Goal: Task Accomplishment & Management: Complete application form

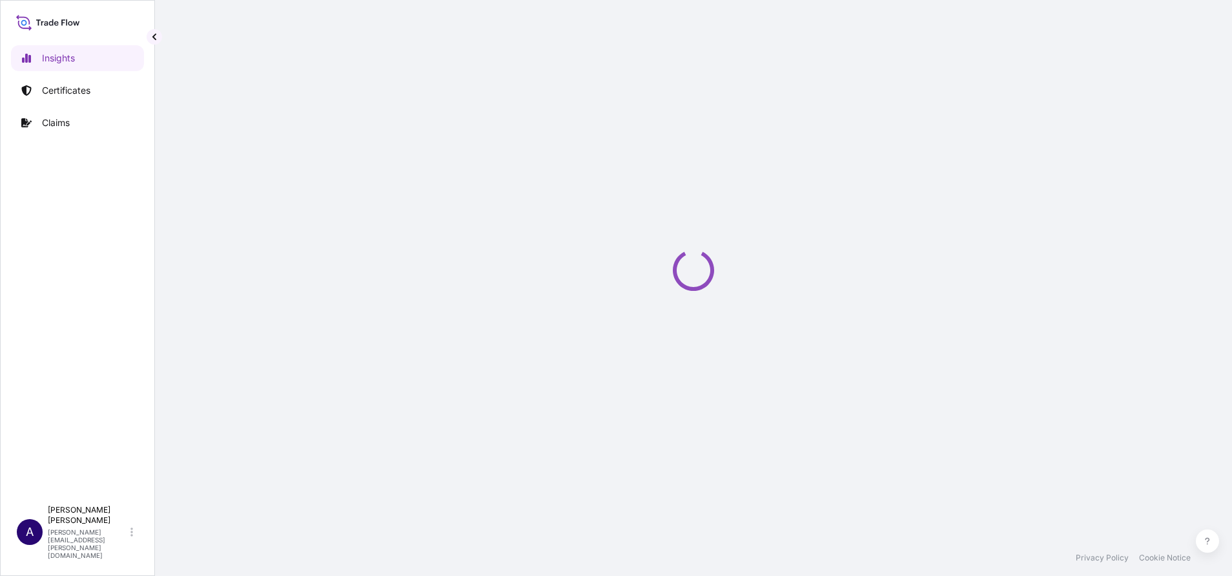
select select "2025"
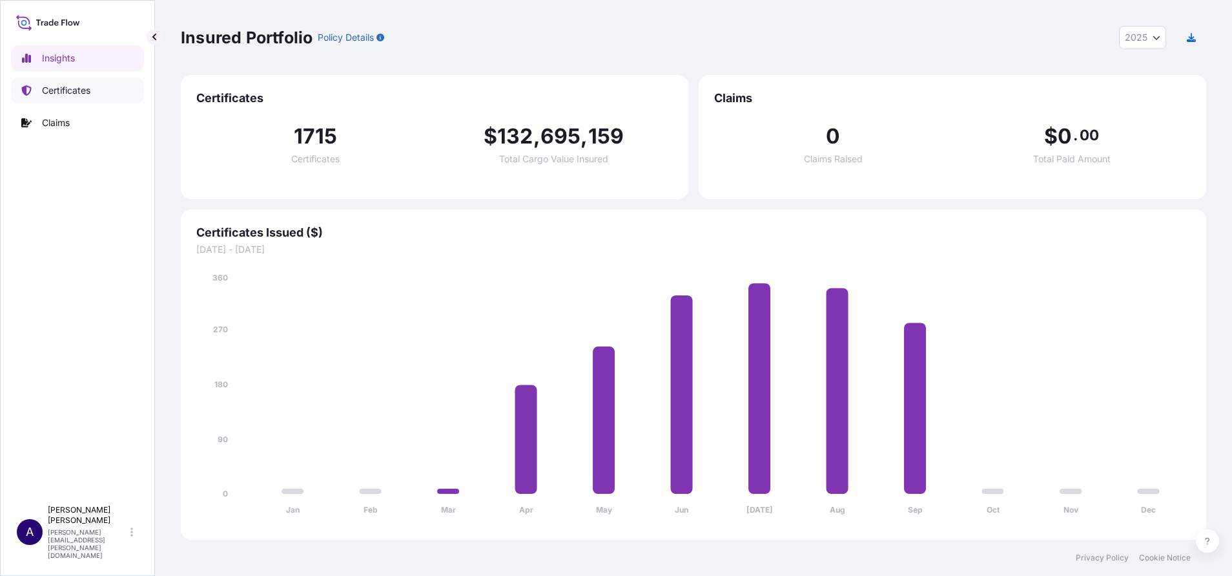
click at [72, 92] on p "Certificates" at bounding box center [66, 90] width 48 height 13
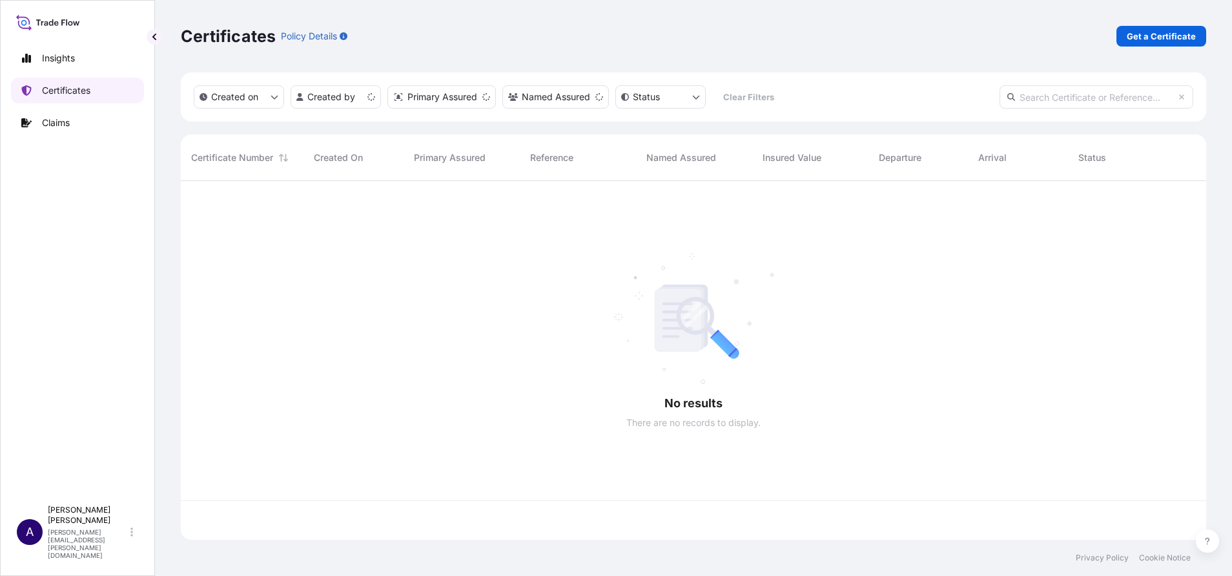
scroll to position [351, 1011]
click at [1173, 41] on p "Get a Certificate" at bounding box center [1161, 36] width 69 height 13
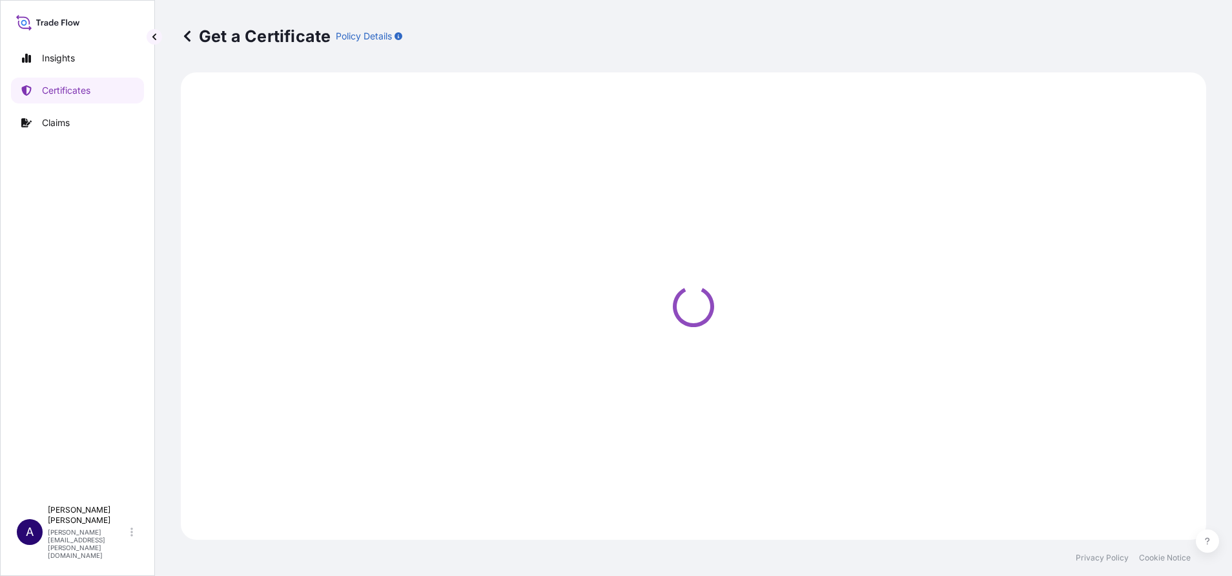
select select "Barge"
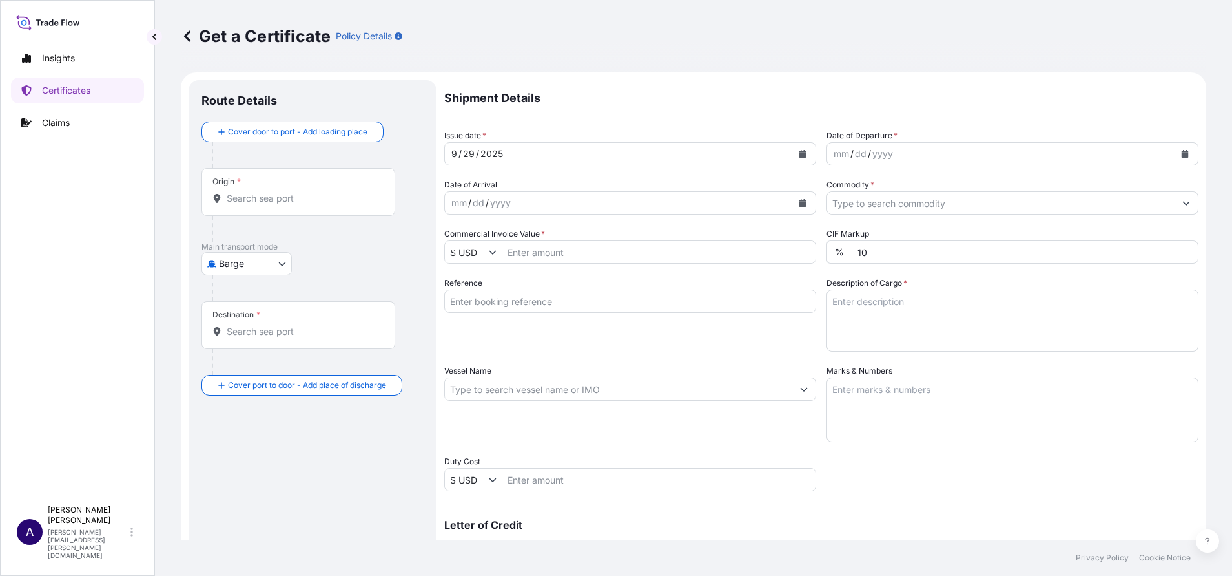
scroll to position [200, 0]
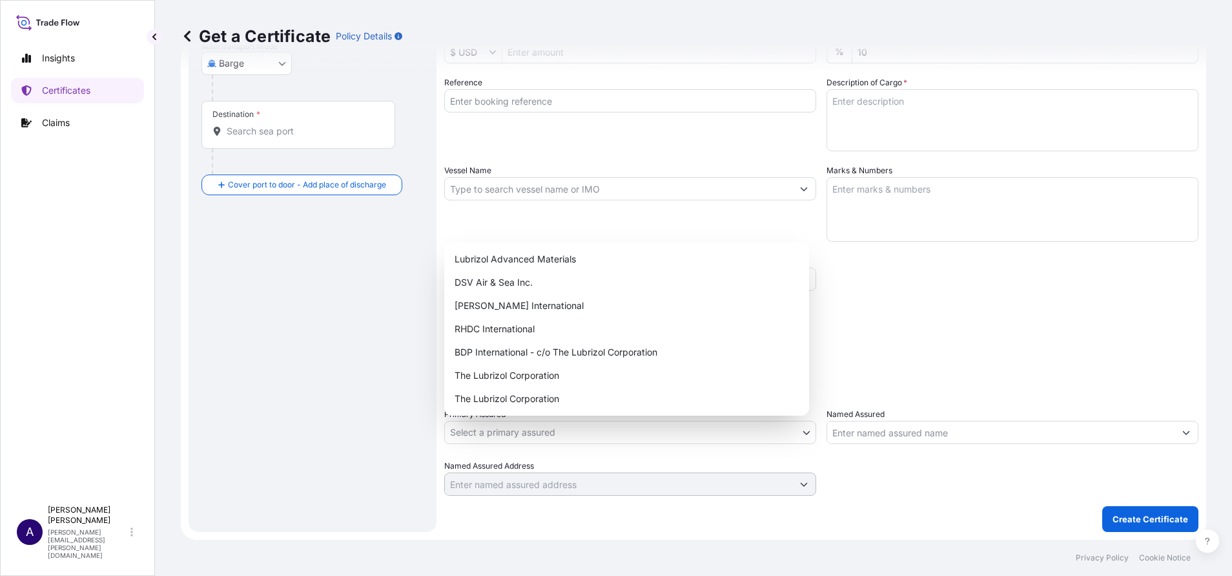
click at [799, 429] on body "Insights Certificates Claims A Allison Mincher allison.mincher@wtwco.com Get a …" at bounding box center [616, 288] width 1232 height 576
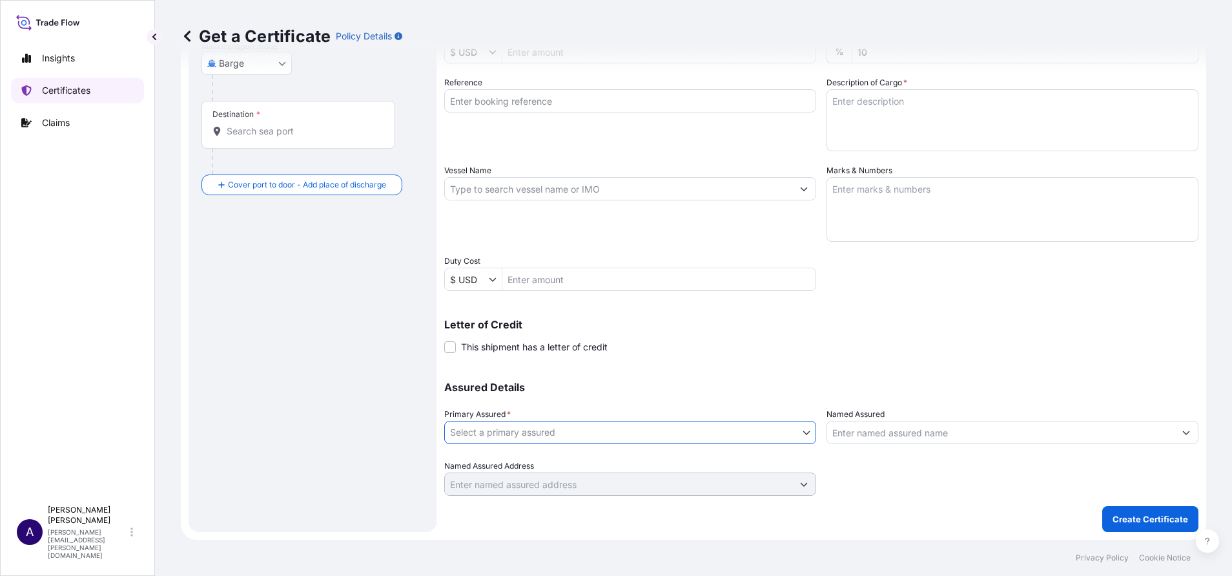
click at [70, 89] on p "Certificates" at bounding box center [66, 90] width 48 height 13
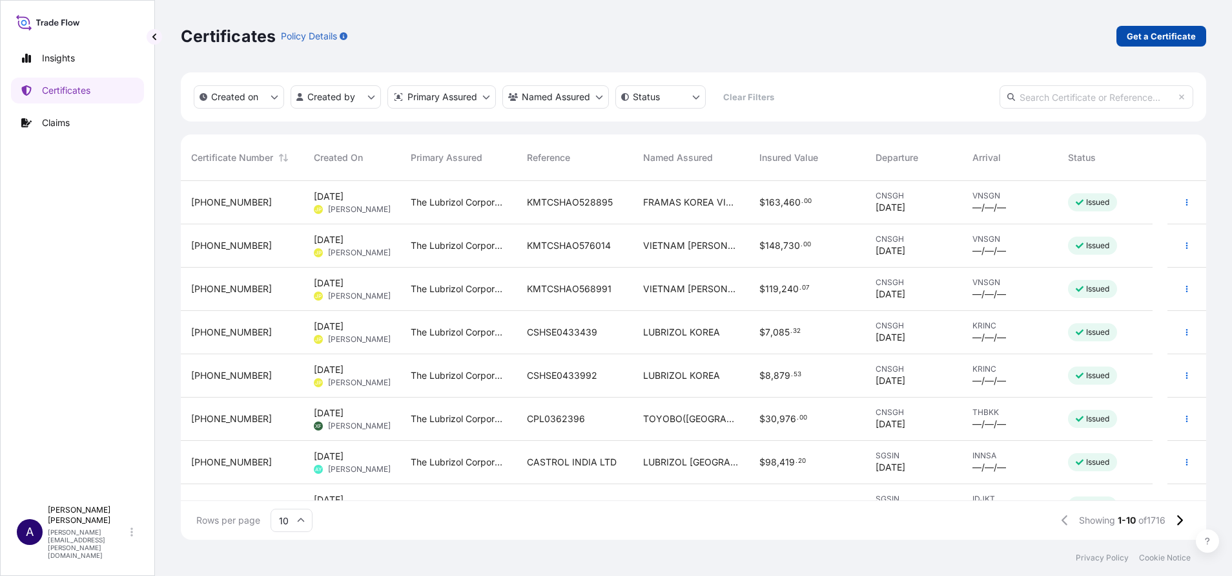
click at [1159, 29] on link "Get a Certificate" at bounding box center [1162, 36] width 90 height 21
select select "Barge"
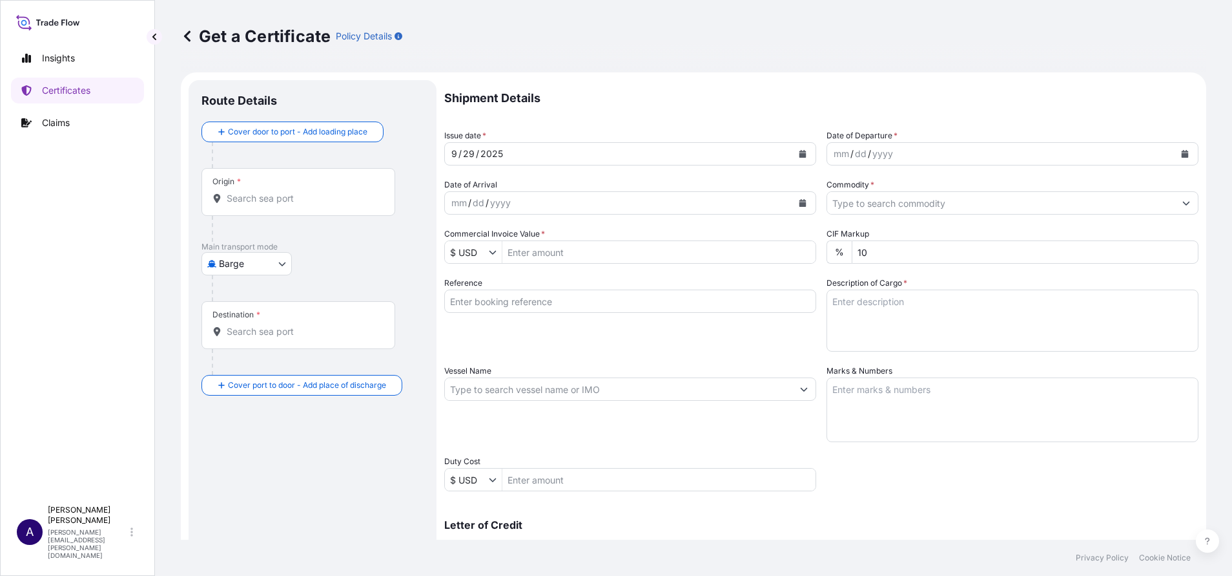
scroll to position [200, 0]
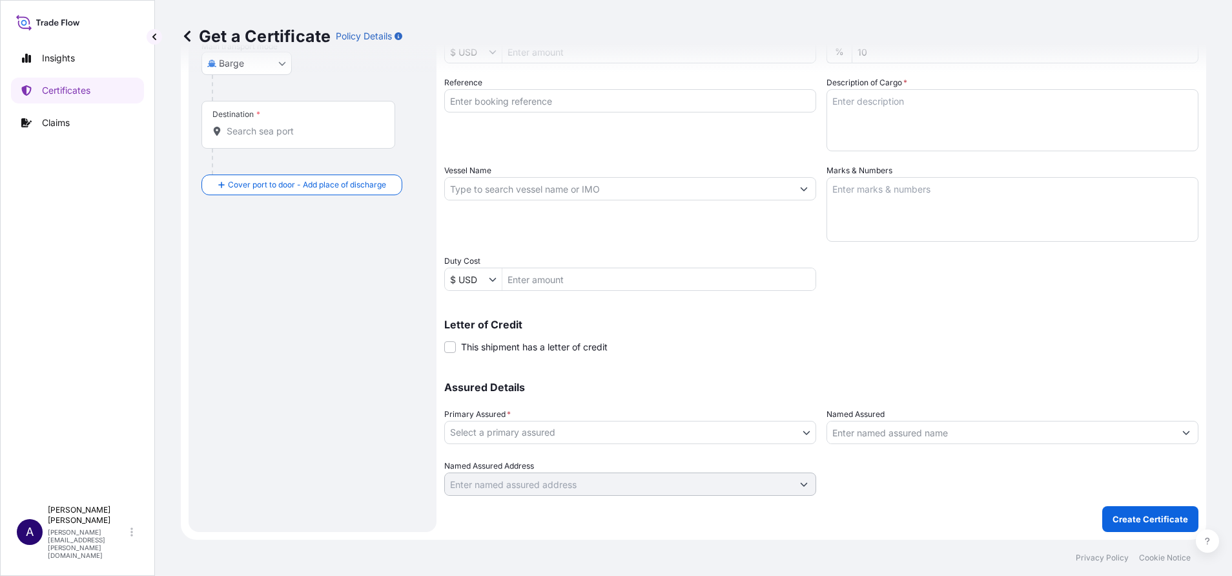
click at [798, 430] on body "Insights Certificates Claims A Allison Mincher allison.mincher@wtwco.com Get a …" at bounding box center [616, 288] width 1232 height 576
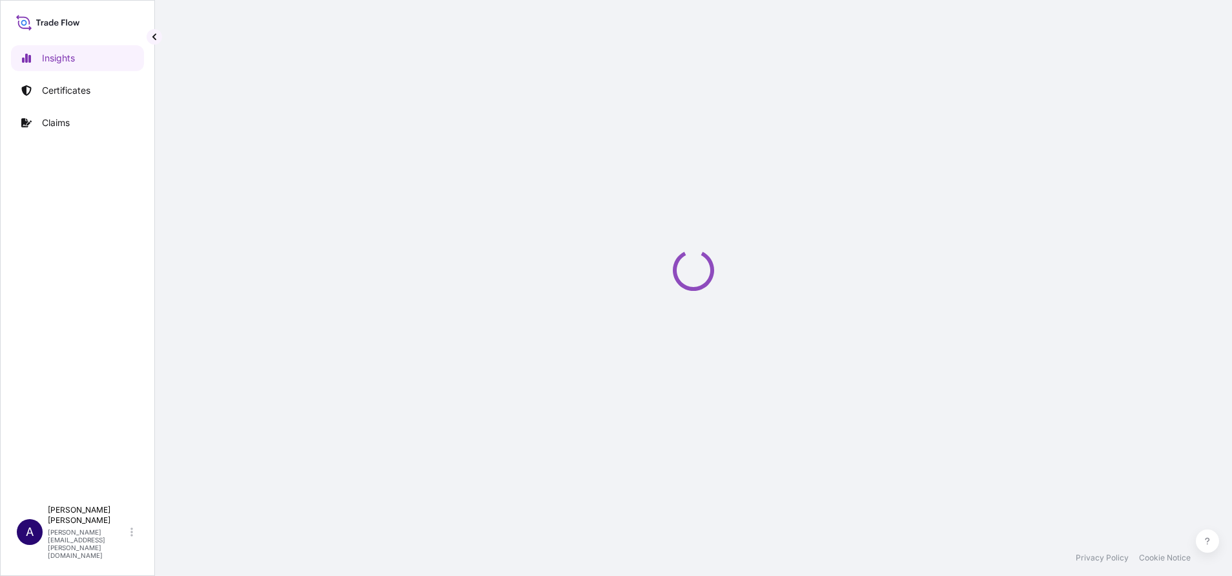
select select "2025"
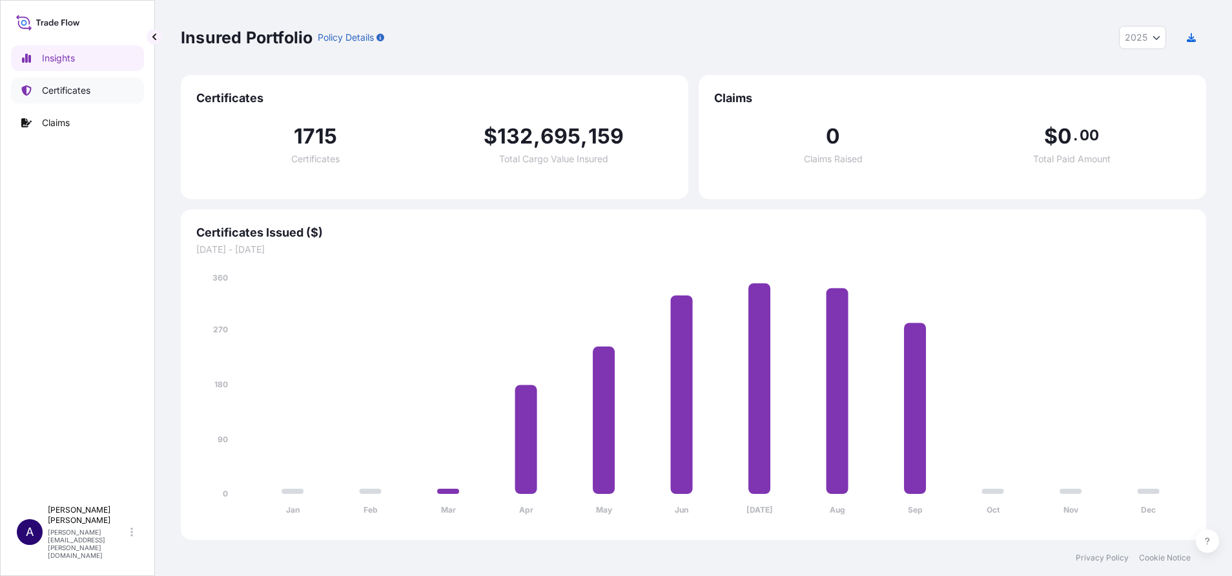
click at [65, 86] on p "Certificates" at bounding box center [66, 90] width 48 height 13
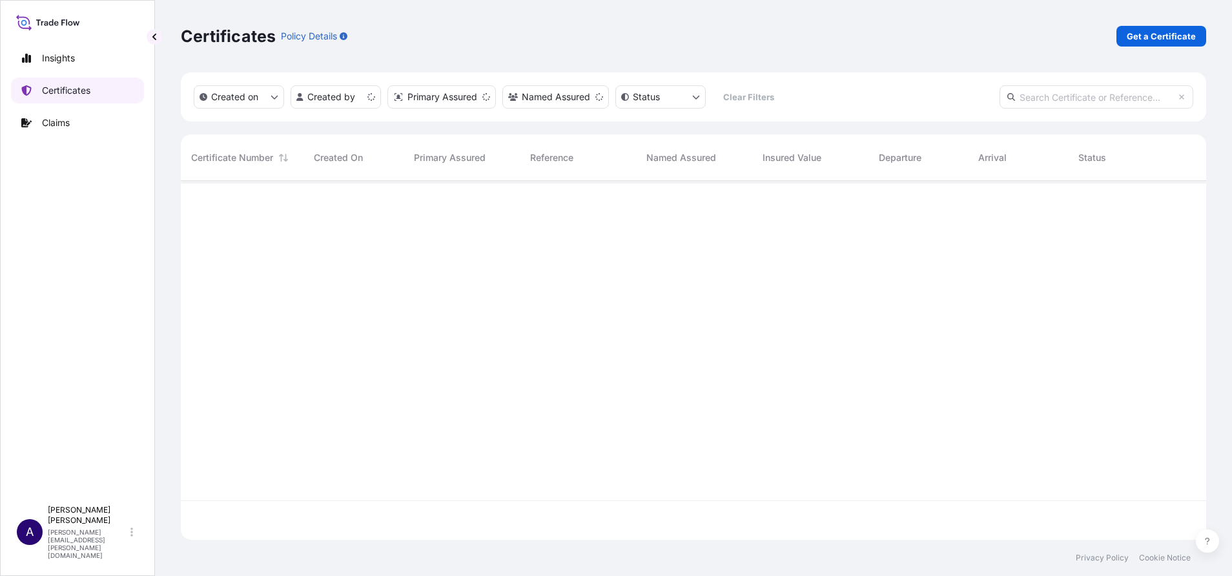
scroll to position [351, 1011]
click at [1151, 33] on p "Get a Certificate" at bounding box center [1161, 36] width 69 height 13
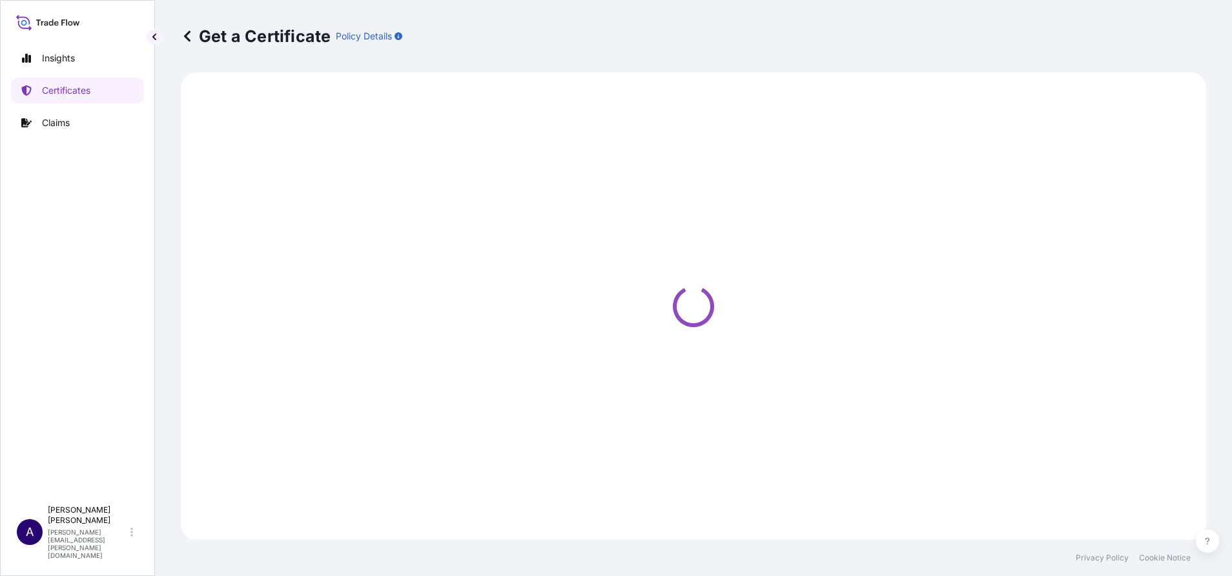
select select "Barge"
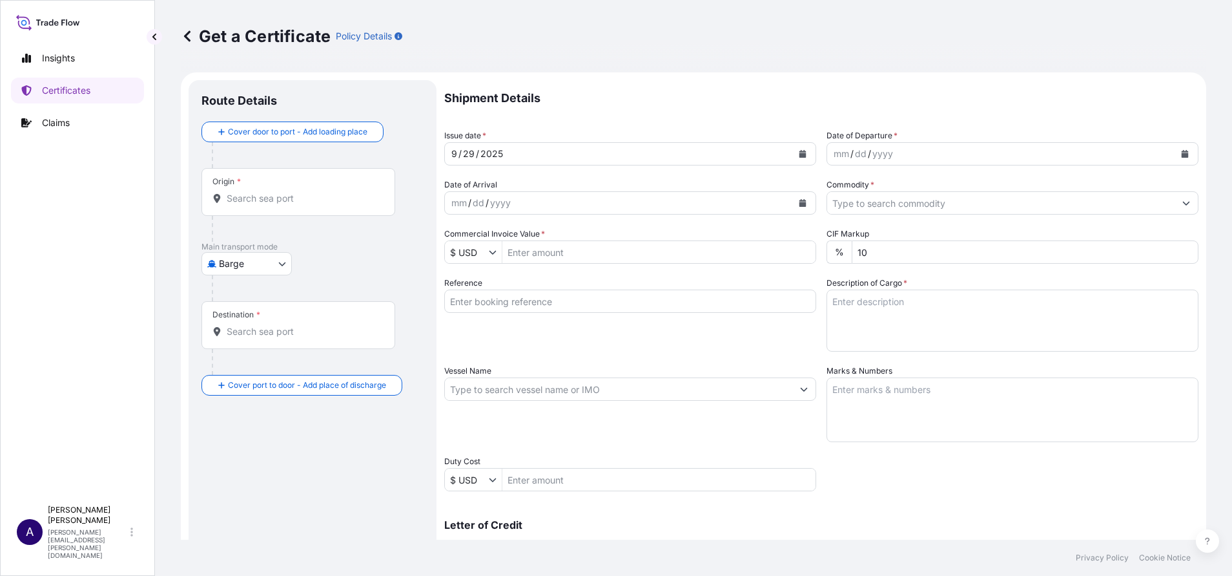
scroll to position [200, 0]
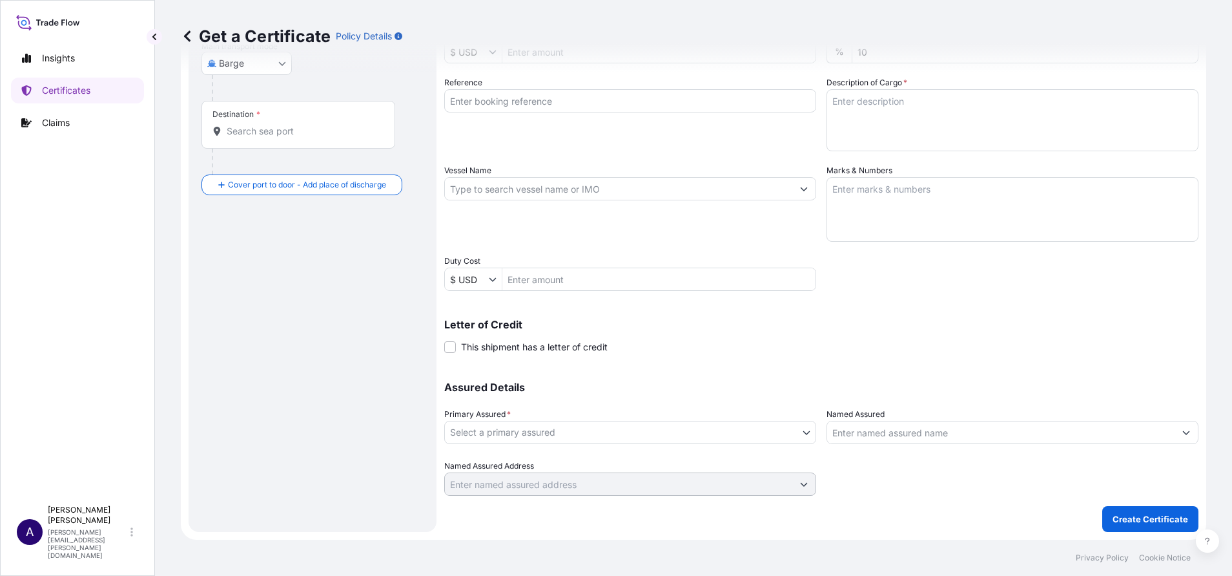
click at [804, 432] on body "Insights Certificates Claims A [PERSON_NAME] [PERSON_NAME][EMAIL_ADDRESS][PERSO…" at bounding box center [616, 288] width 1232 height 576
